Goal: Find specific page/section: Find specific page/section

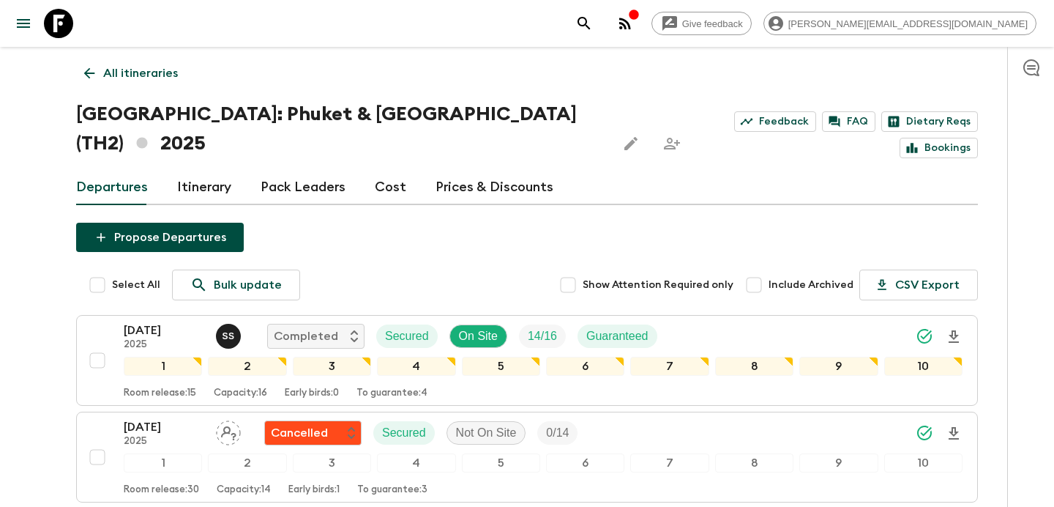
click at [622, 27] on circle "button" at bounding box center [620, 27] width 3 height 3
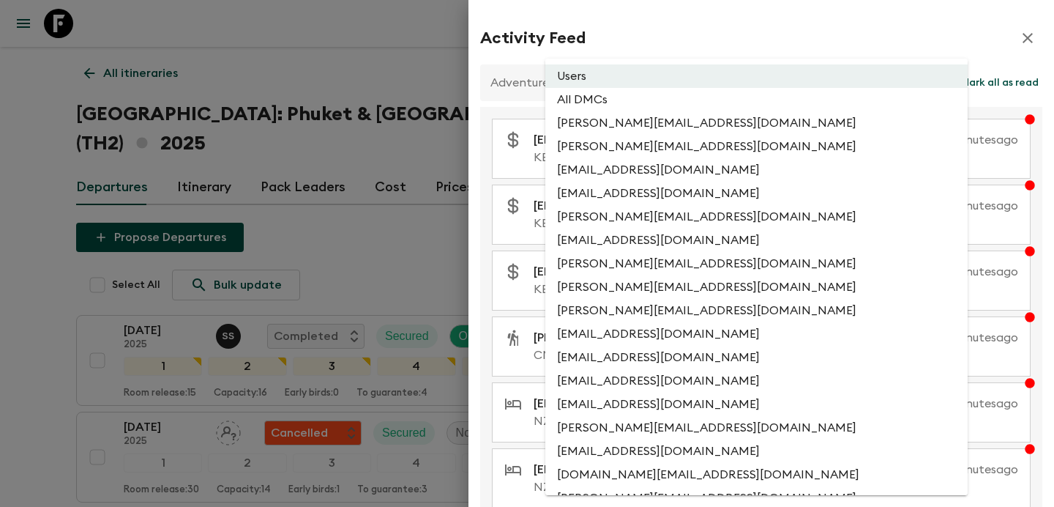
click at [686, 102] on li "All DMCs" at bounding box center [756, 99] width 422 height 23
type input "EXTERNAL_ONLY"
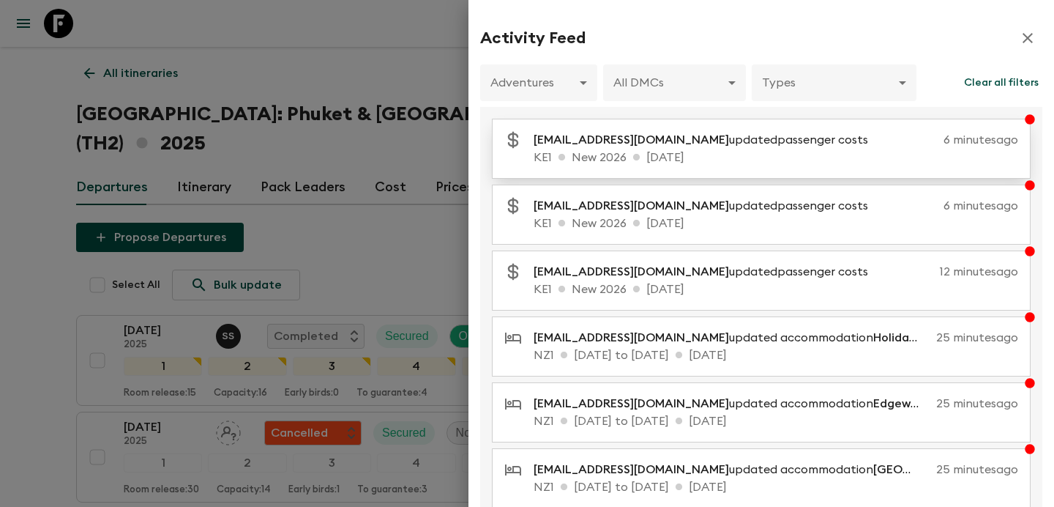
click at [658, 146] on span "[EMAIL_ADDRESS][DOMAIN_NAME]" at bounding box center [631, 140] width 195 height 12
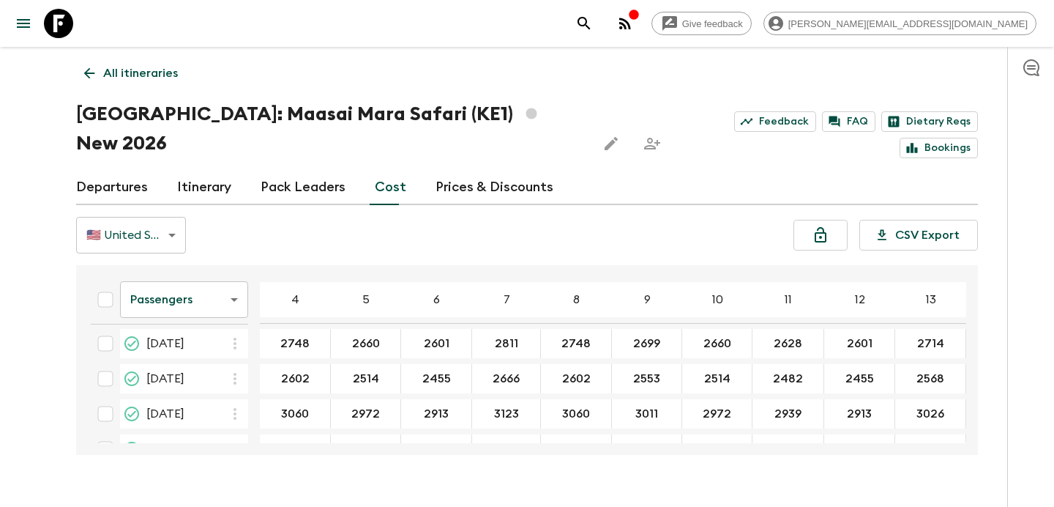
scroll to position [354, 0]
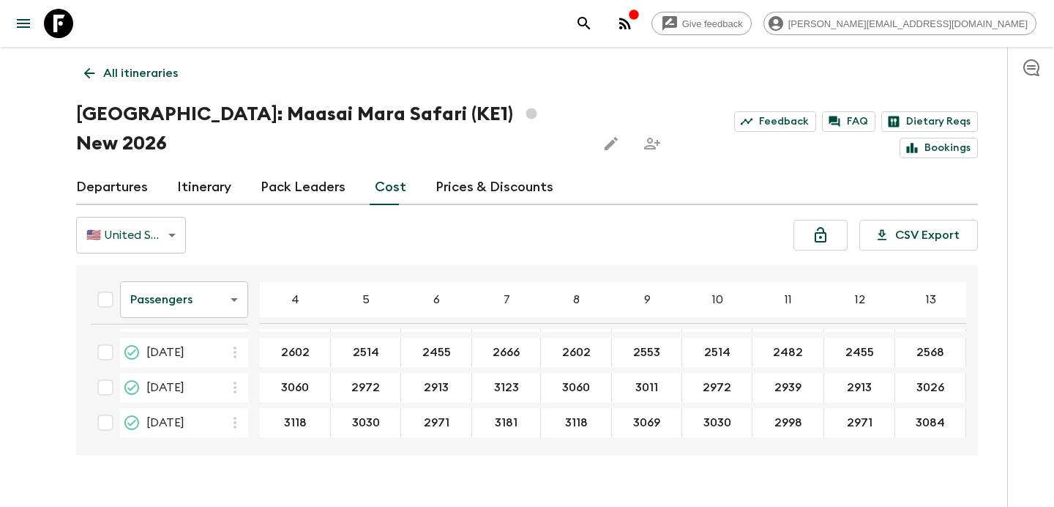
click at [634, 27] on icon "button" at bounding box center [625, 24] width 18 height 18
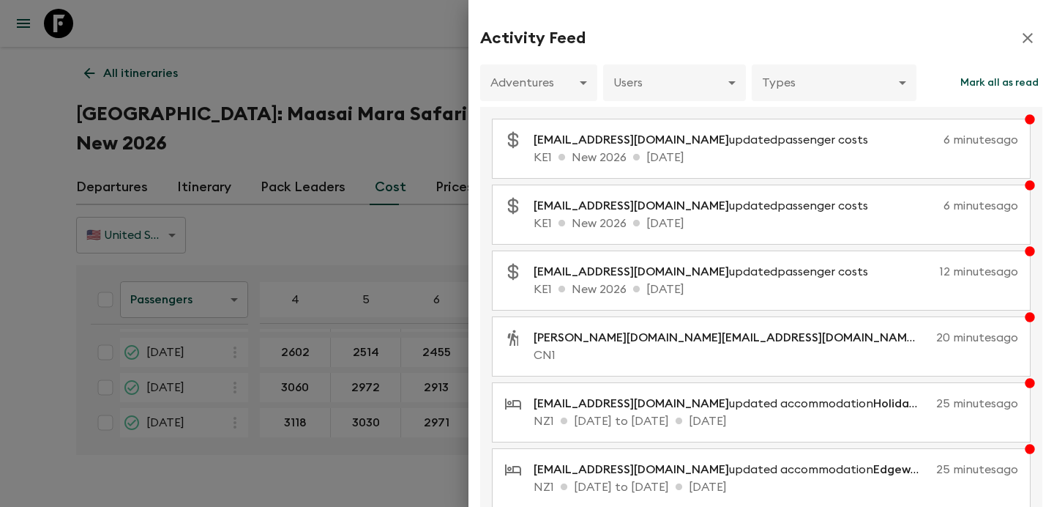
click at [392, 88] on div at bounding box center [527, 253] width 1054 height 507
